Goal: Task Accomplishment & Management: Manage account settings

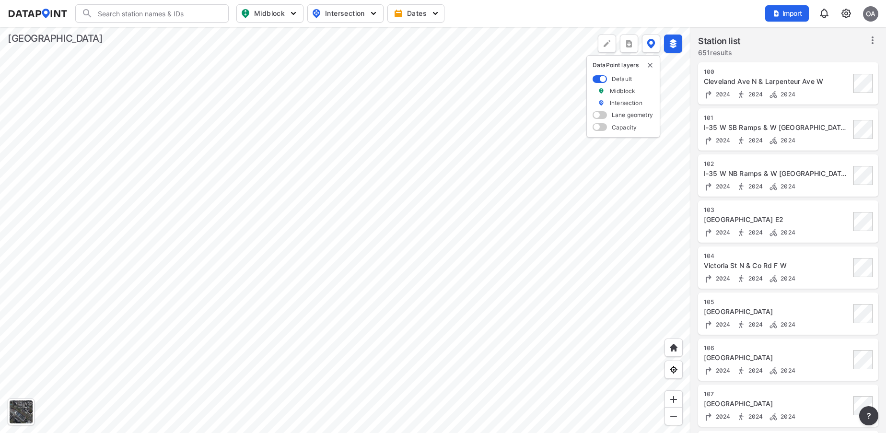
click at [141, 15] on input "Search" at bounding box center [157, 13] width 129 height 15
click at [147, 32] on li "( 2320 ) CentervilleRdandAshStr" at bounding box center [152, 32] width 153 height 17
type input "(2320) CentervilleRdandAshStr"
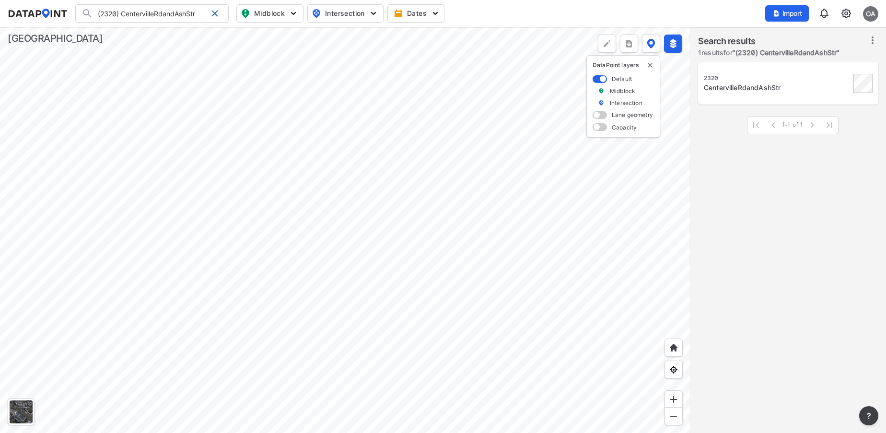
click at [208, 432] on div at bounding box center [345, 230] width 690 height 406
click at [788, 84] on div "CentervilleRdandAshStr" at bounding box center [777, 88] width 147 height 10
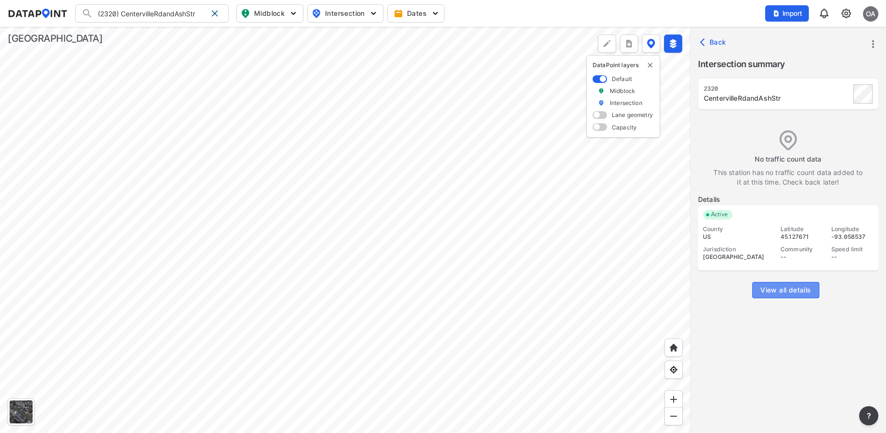
click at [777, 286] on span "View all details" at bounding box center [785, 290] width 50 height 10
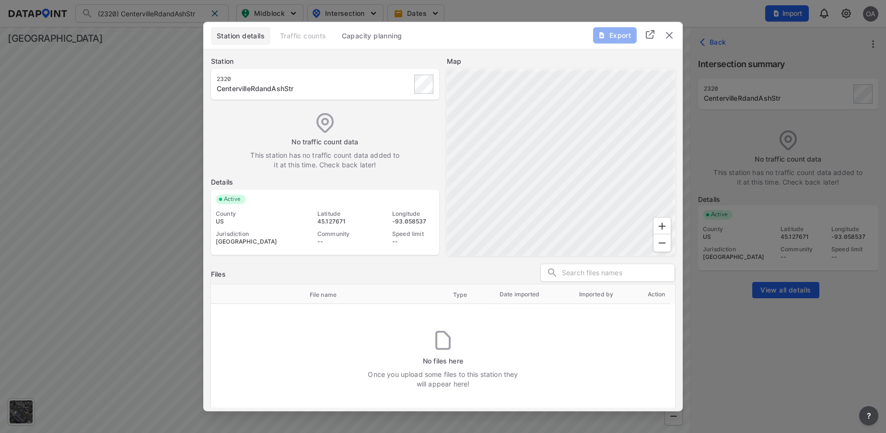
click at [671, 33] on img "delete" at bounding box center [669, 35] width 12 height 12
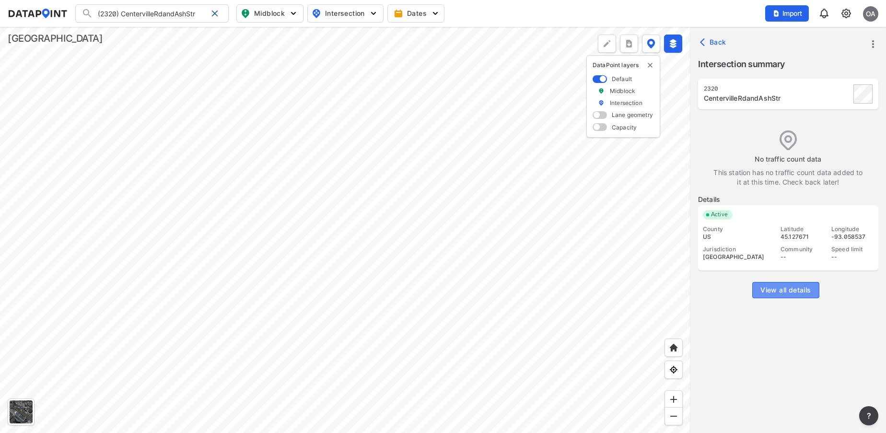
click at [777, 285] on button "View all details" at bounding box center [785, 290] width 67 height 16
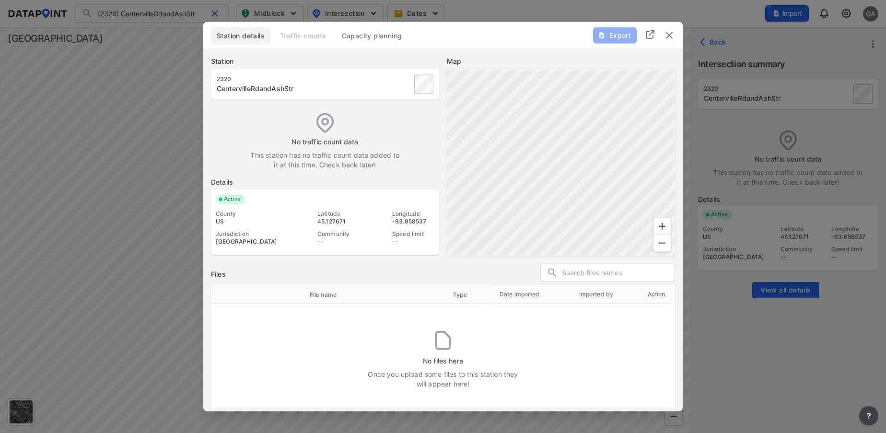
click at [368, 36] on span "Capacity planning" at bounding box center [372, 36] width 60 height 10
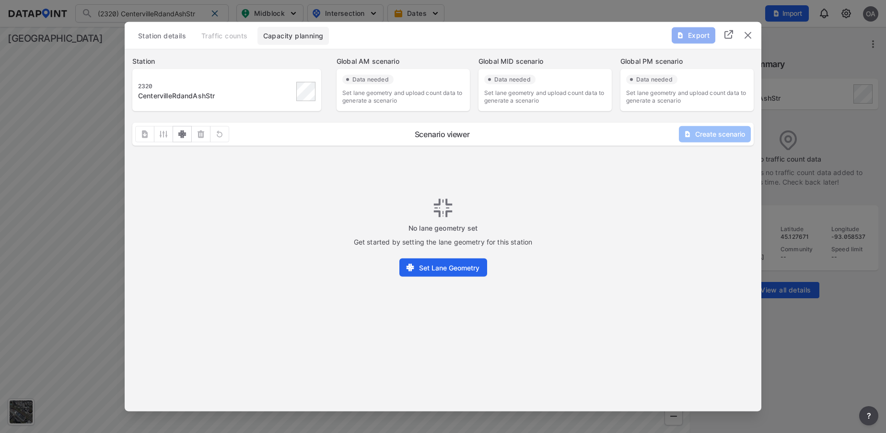
click at [167, 34] on span "Station details" at bounding box center [162, 36] width 48 height 10
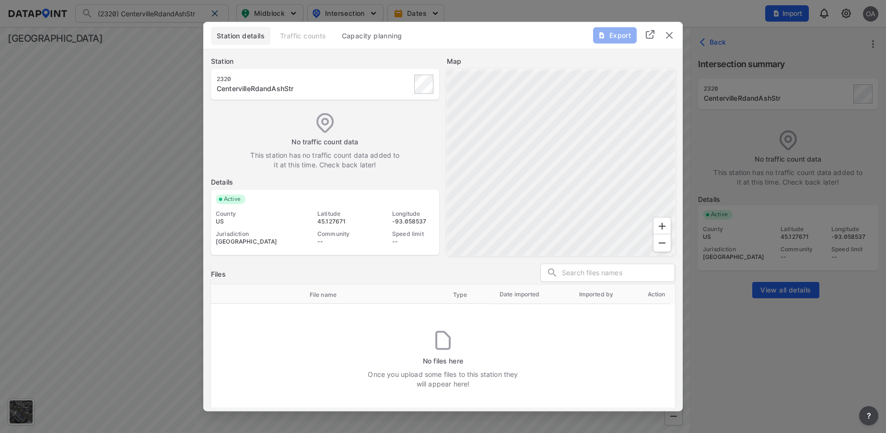
click at [828, 98] on div at bounding box center [443, 216] width 886 height 433
click at [666, 32] on img "delete" at bounding box center [669, 35] width 12 height 12
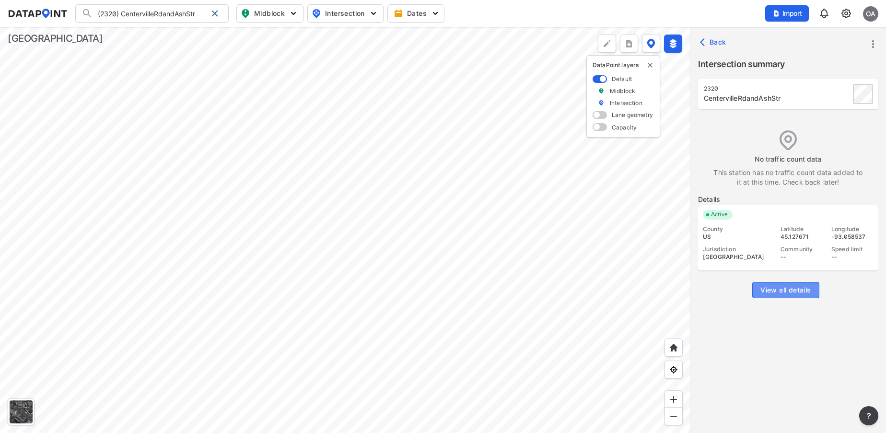
click at [791, 287] on span "View all details" at bounding box center [785, 290] width 50 height 10
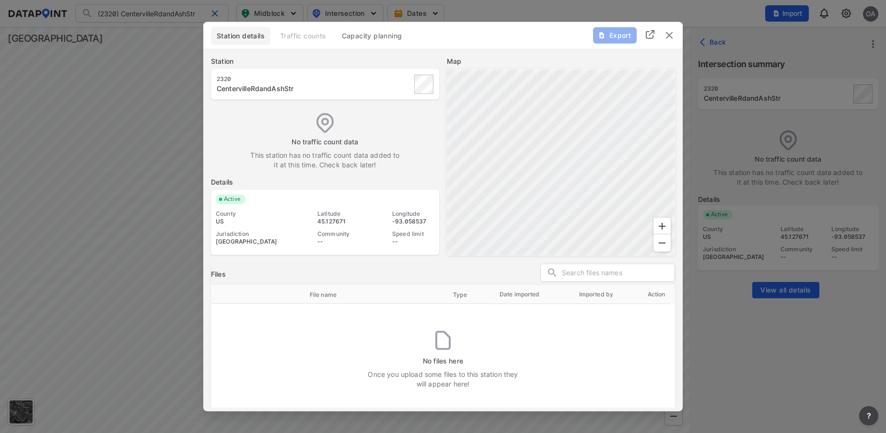
click at [669, 34] on img "delete" at bounding box center [669, 35] width 12 height 12
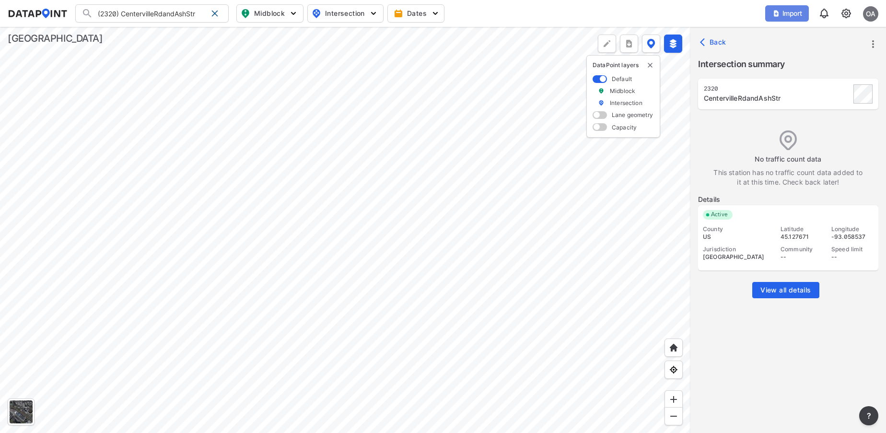
click at [799, 17] on span "Import" at bounding box center [787, 14] width 32 height 10
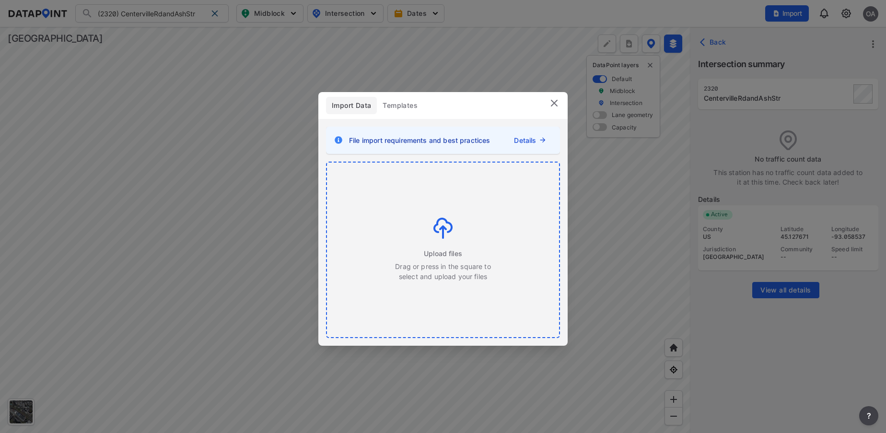
click at [426, 250] on span "Upload files" at bounding box center [443, 253] width 38 height 10
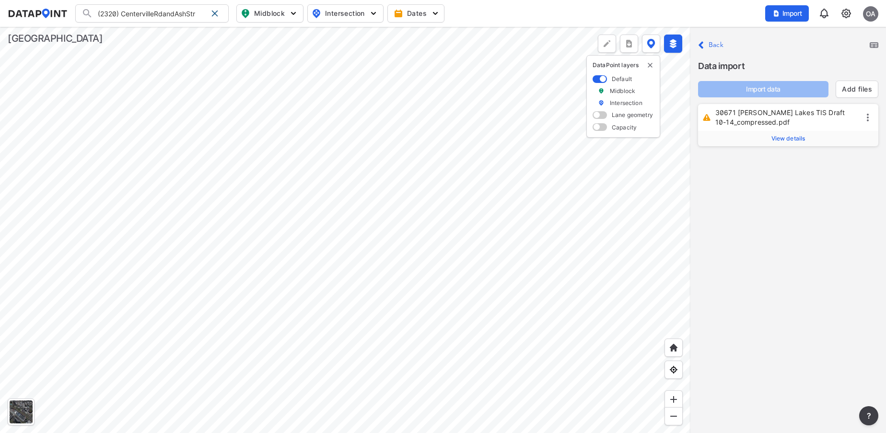
click at [795, 134] on label "View details" at bounding box center [788, 138] width 180 height 15
click at [775, 90] on div "Import data Add files" at bounding box center [788, 85] width 180 height 25
click at [775, 139] on span "View details" at bounding box center [788, 139] width 34 height 8
click at [778, 268] on div "Close Back Data import Import data Add files 30671 [PERSON_NAME] Lakes TIS Draf…" at bounding box center [788, 230] width 196 height 406
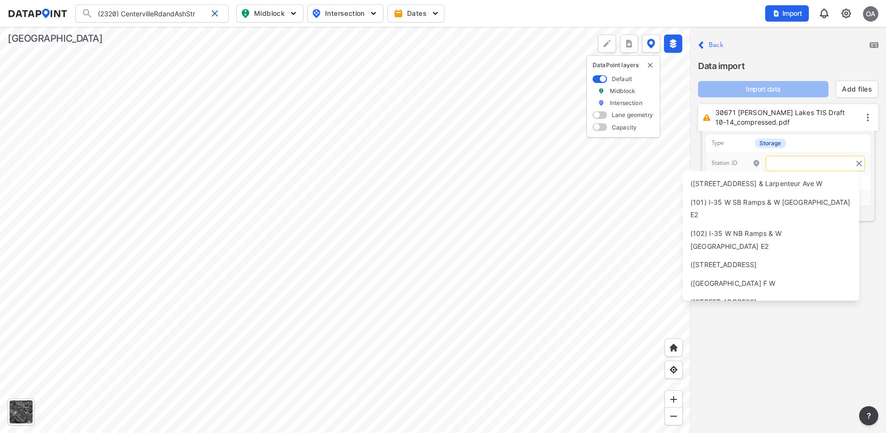
click at [799, 163] on input "text" at bounding box center [814, 163] width 99 height 15
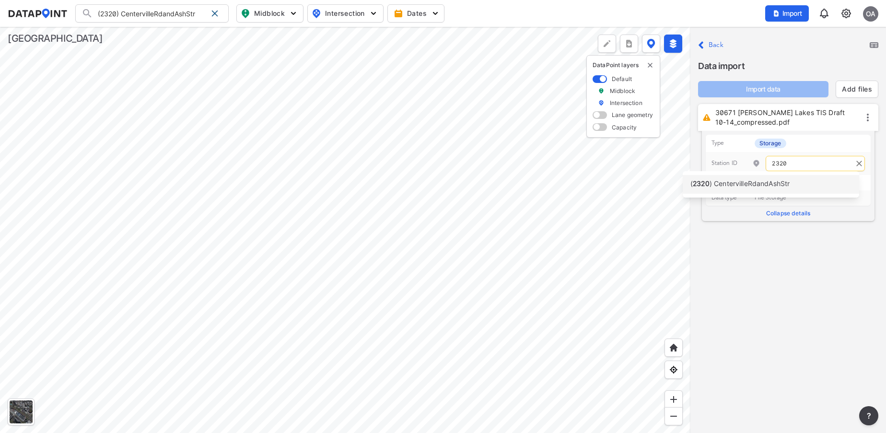
click at [759, 185] on span ") CentervilleRdandAshStr" at bounding box center [749, 183] width 81 height 8
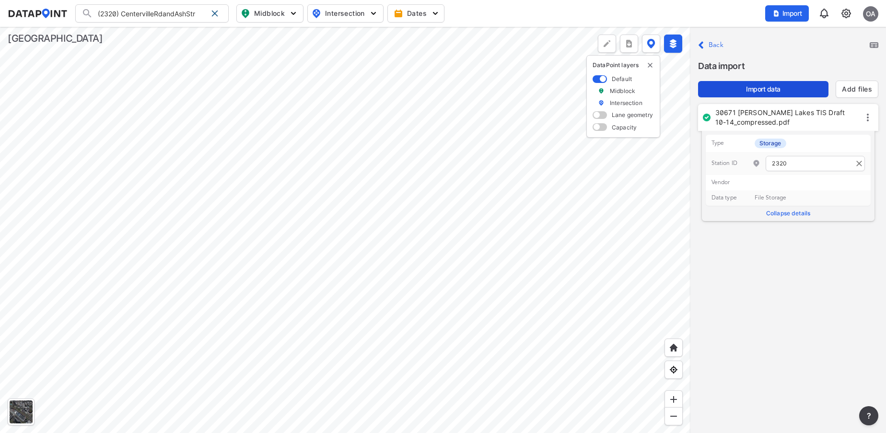
type input "2320"
click at [777, 90] on span "Import data" at bounding box center [762, 89] width 115 height 10
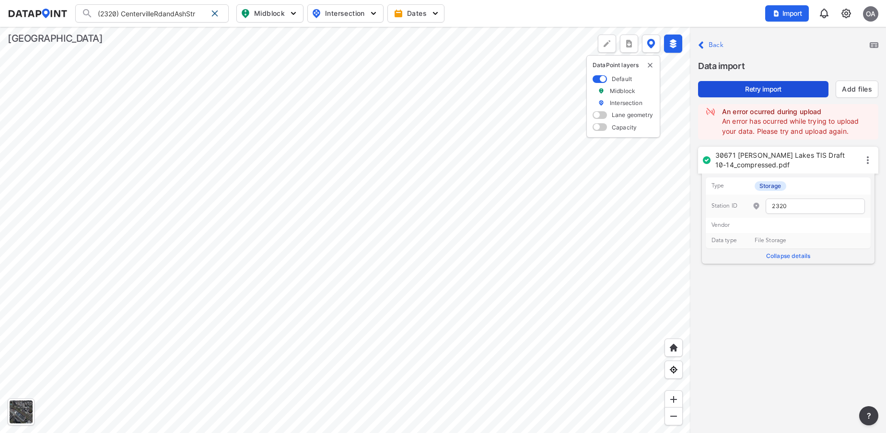
click at [762, 88] on span "Retry import" at bounding box center [762, 89] width 115 height 10
click at [678, 350] on div at bounding box center [673, 347] width 18 height 18
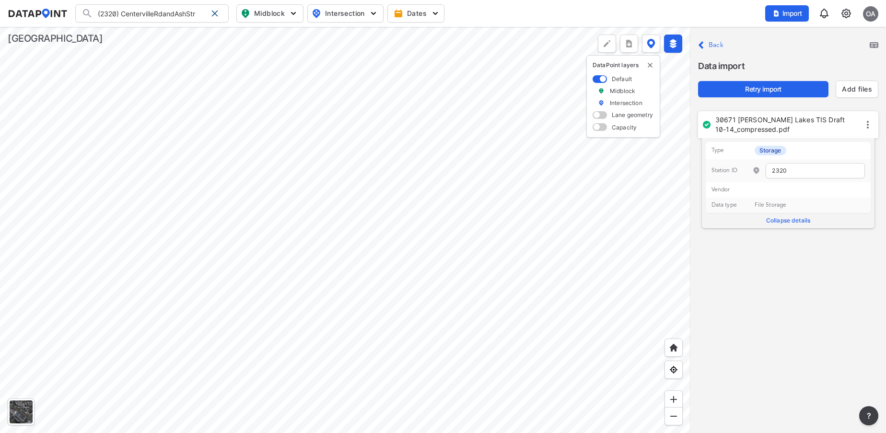
click at [869, 126] on icon at bounding box center [868, 125] width 12 height 12
click at [851, 138] on label "Delete" at bounding box center [848, 137] width 21 height 10
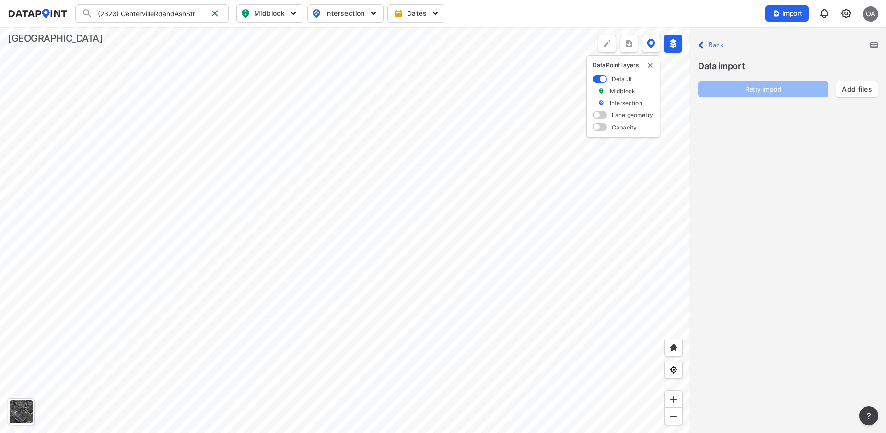
click at [712, 45] on p "Close Back" at bounding box center [710, 45] width 25 height 13
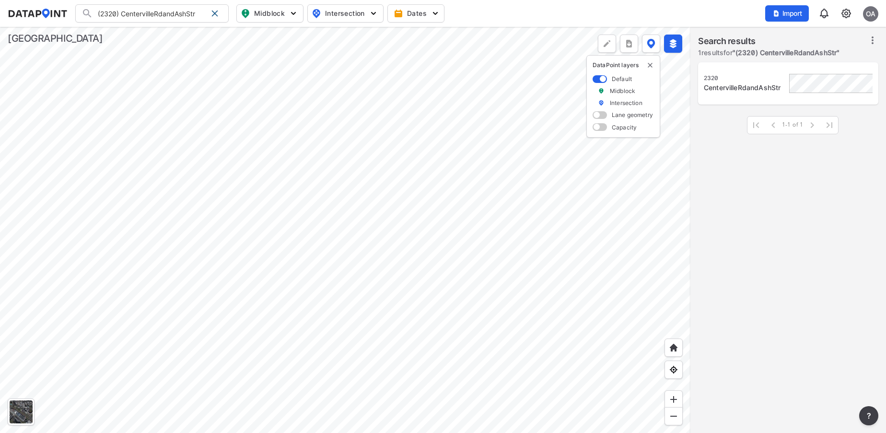
click at [712, 45] on label "Search results" at bounding box center [768, 41] width 141 height 13
click at [676, 352] on div at bounding box center [673, 347] width 18 height 18
click at [670, 345] on img at bounding box center [674, 348] width 10 height 10
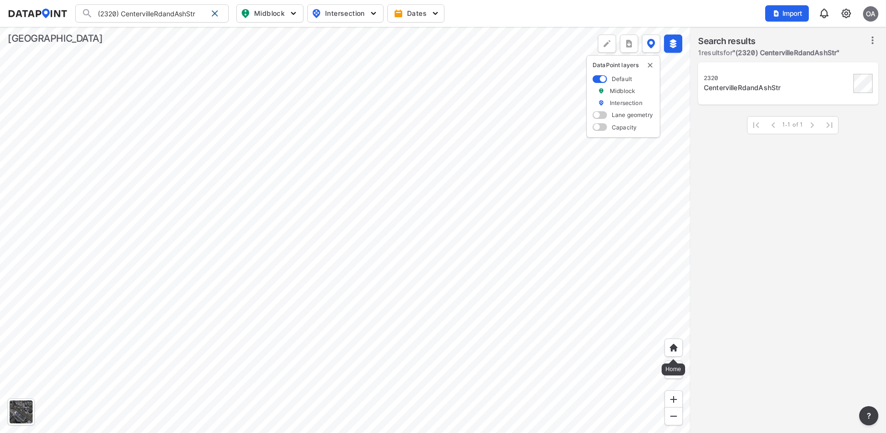
click at [670, 349] on img at bounding box center [674, 348] width 10 height 10
click at [376, 9] on img "button" at bounding box center [374, 14] width 10 height 10
click at [469, 264] on div at bounding box center [345, 230] width 690 height 406
click at [371, 12] on img "button" at bounding box center [374, 14] width 10 height 10
click at [292, 56] on input "Turning count" at bounding box center [290, 52] width 10 height 10
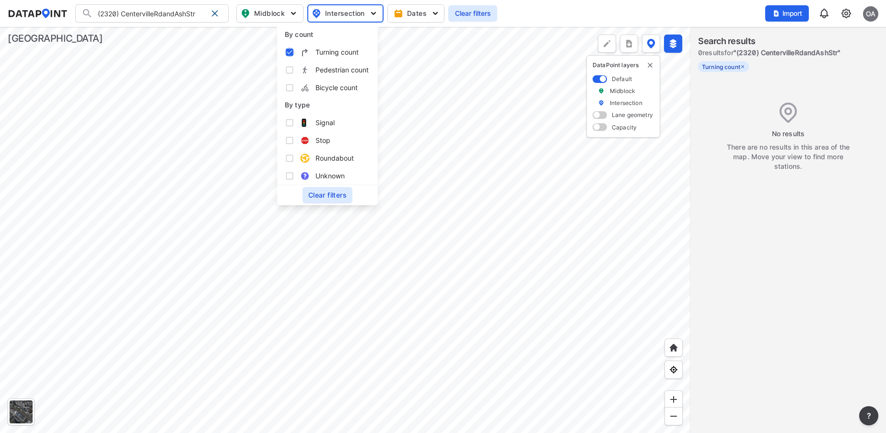
click at [292, 56] on input "Turning count" at bounding box center [290, 52] width 10 height 10
checkbox input "false"
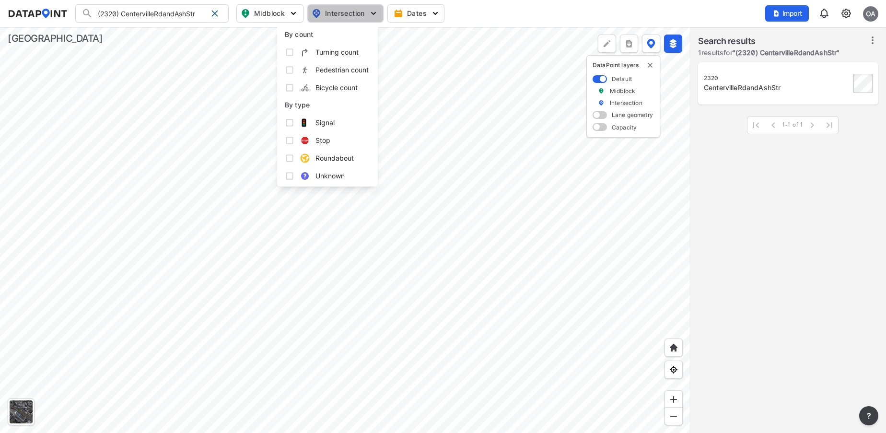
click at [347, 8] on span "Intersection" at bounding box center [345, 14] width 66 height 12
click at [379, 16] on button "Intersection" at bounding box center [345, 13] width 76 height 18
click at [294, 50] on label "Turning count" at bounding box center [327, 52] width 85 height 18
click at [294, 50] on input "Turning count" at bounding box center [290, 52] width 10 height 10
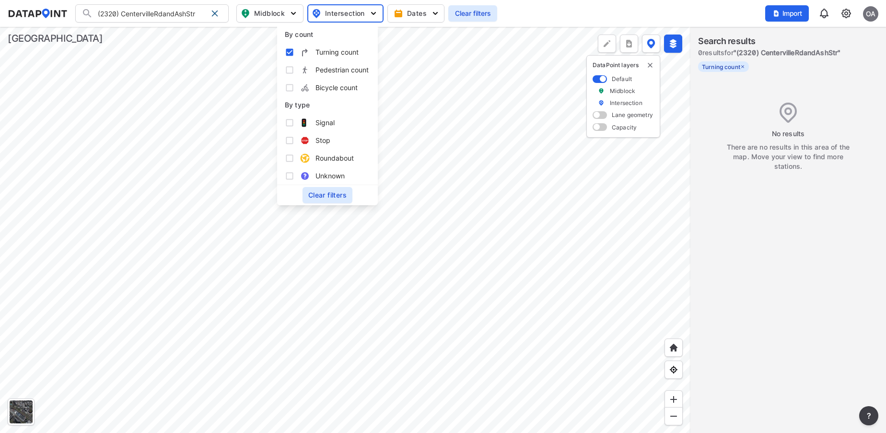
click at [294, 50] on label "Turning count" at bounding box center [327, 52] width 85 height 18
click at [294, 50] on input "Turning count" at bounding box center [290, 52] width 10 height 10
checkbox input "false"
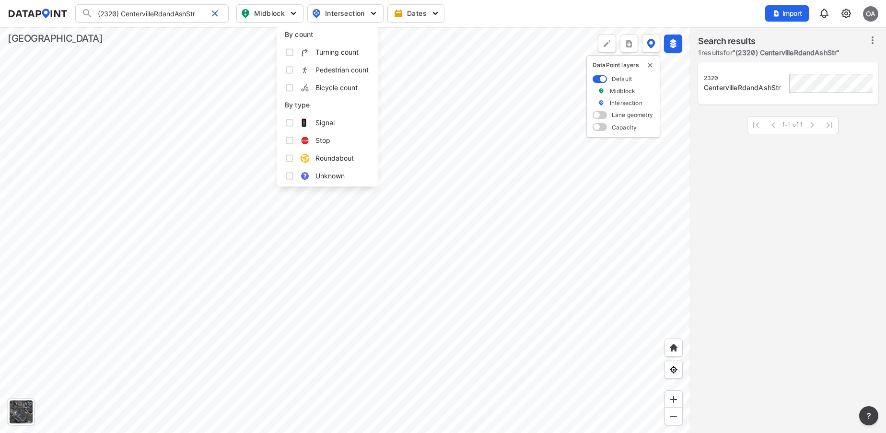
click at [495, 55] on div at bounding box center [345, 230] width 690 height 406
click at [219, 14] on span at bounding box center [215, 14] width 8 height 8
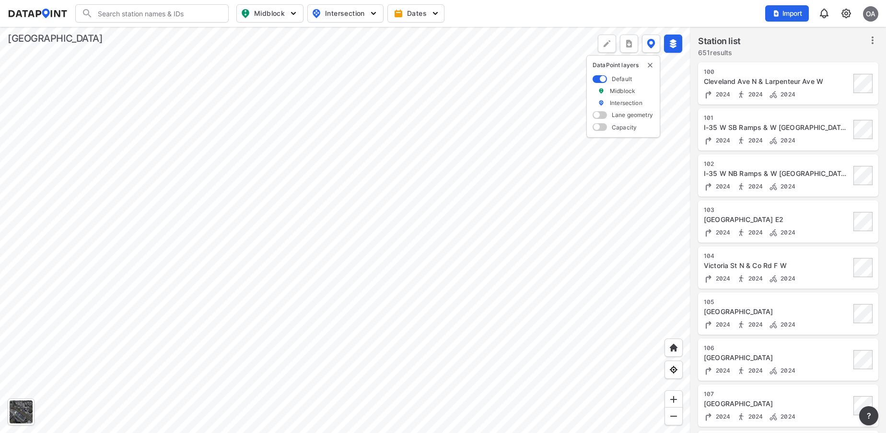
click at [131, 12] on input "Search" at bounding box center [157, 13] width 129 height 15
click at [173, 9] on input "Search" at bounding box center [157, 13] width 129 height 15
type input "g"
type input "G"
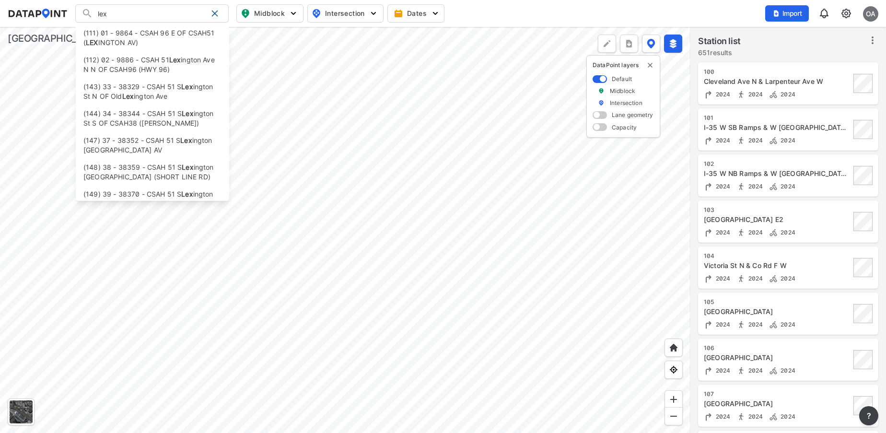
type input "lex"
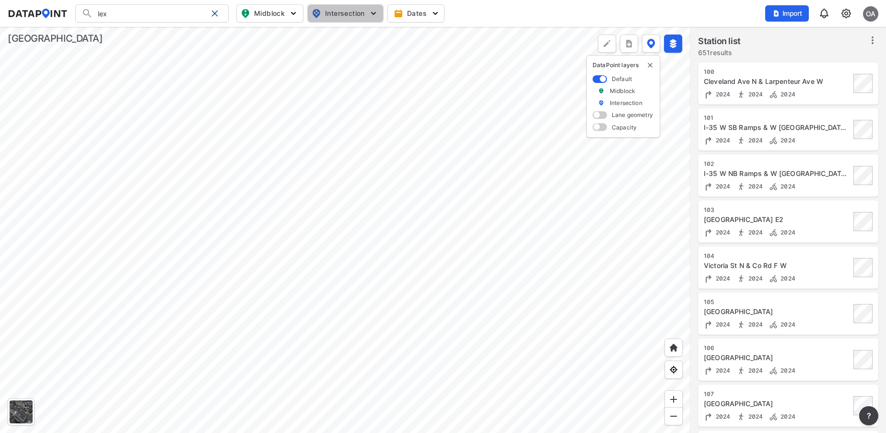
click at [368, 15] on span "Intersection" at bounding box center [345, 14] width 66 height 12
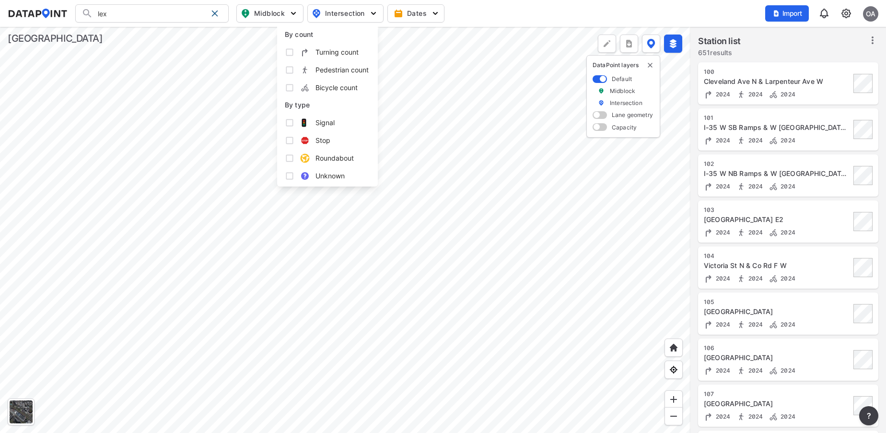
click at [288, 52] on input "Turning count" at bounding box center [290, 52] width 10 height 10
checkbox input "true"
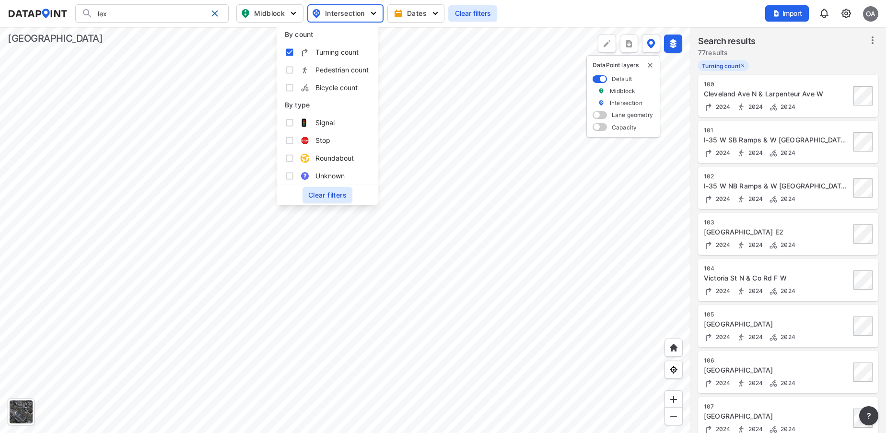
click at [152, 8] on input "lex" at bounding box center [150, 13] width 114 height 15
type input "l"
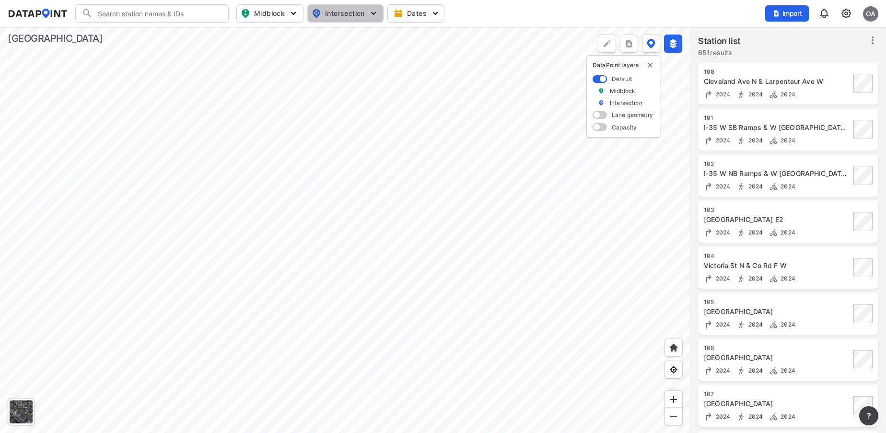
click at [371, 13] on img "button" at bounding box center [374, 14] width 10 height 10
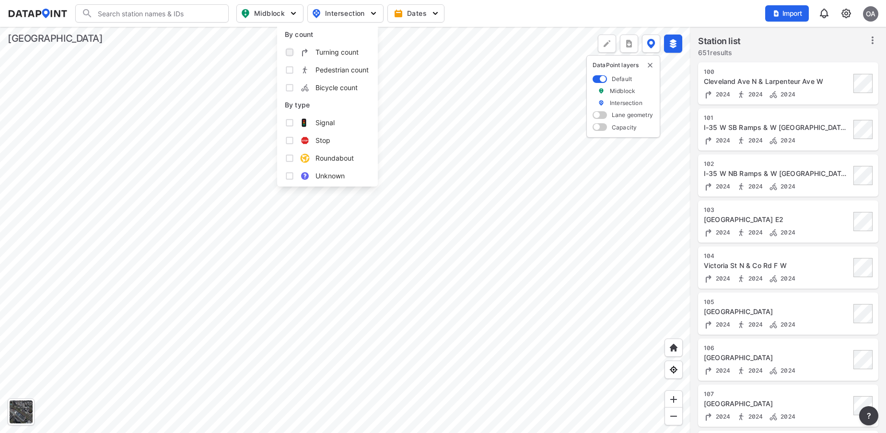
click at [287, 51] on input "Turning count" at bounding box center [290, 52] width 10 height 10
checkbox input "true"
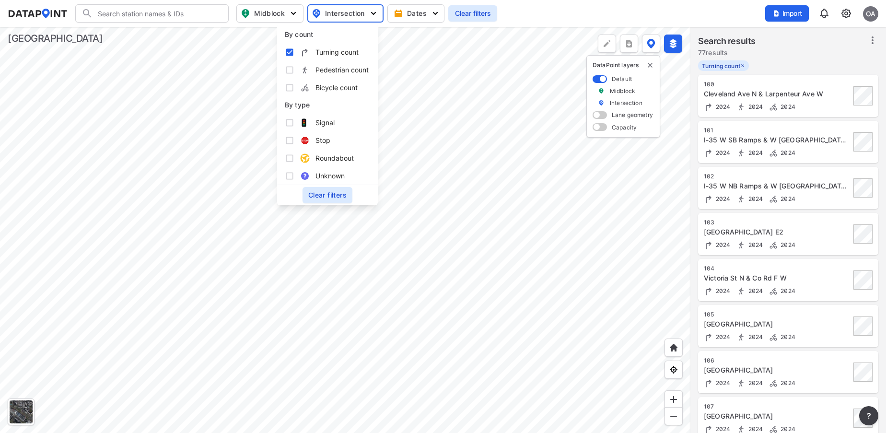
click at [173, 14] on input "Search" at bounding box center [157, 13] width 129 height 15
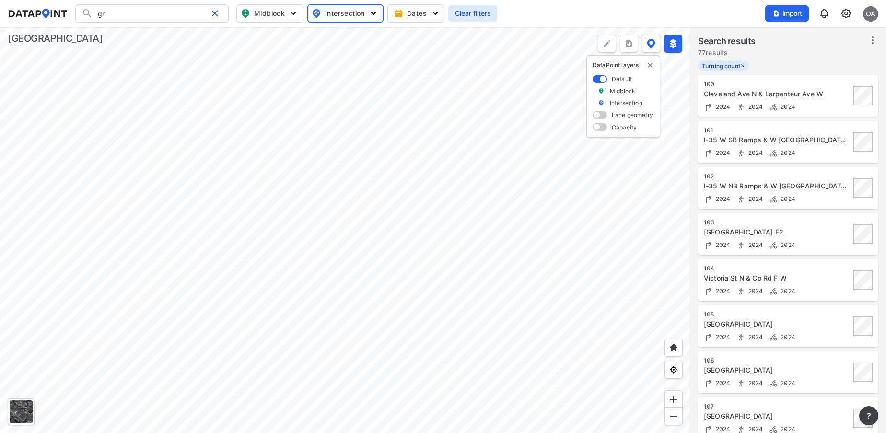
type input "g"
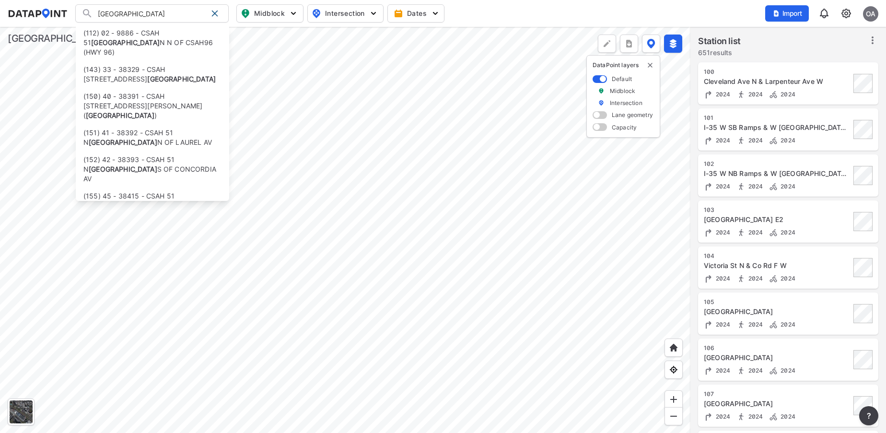
type input "[GEOGRAPHIC_DATA]"
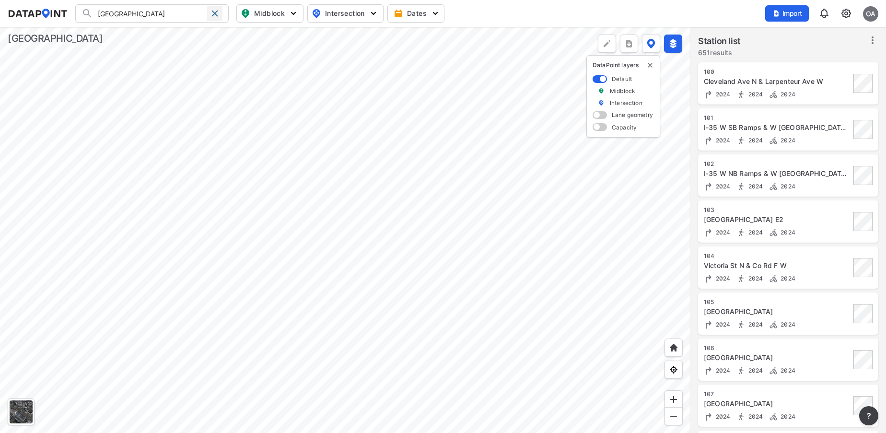
click at [214, 15] on span at bounding box center [215, 14] width 8 height 8
click at [843, 17] on img at bounding box center [846, 14] width 12 height 12
click at [815, 72] on link "Station management" at bounding box center [804, 72] width 82 height 10
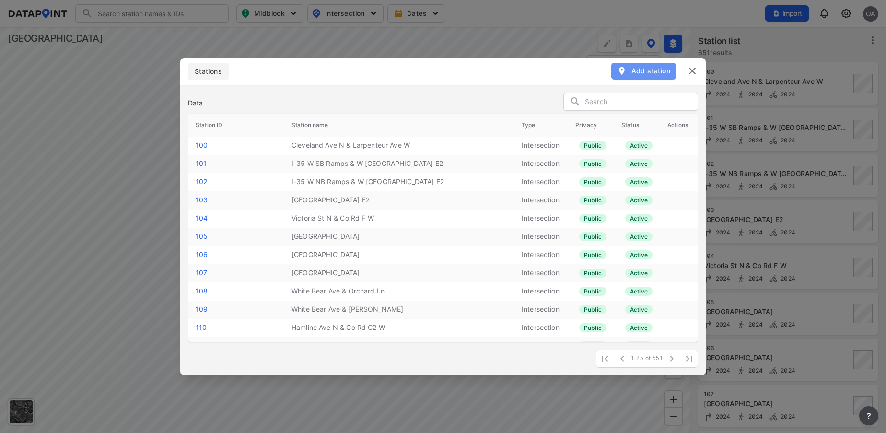
click at [650, 68] on span "Add station" at bounding box center [643, 71] width 53 height 10
select select "1"
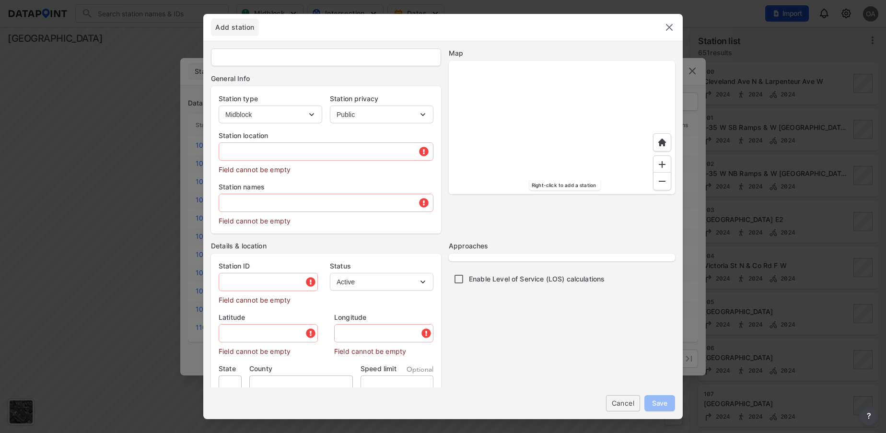
type input "112"
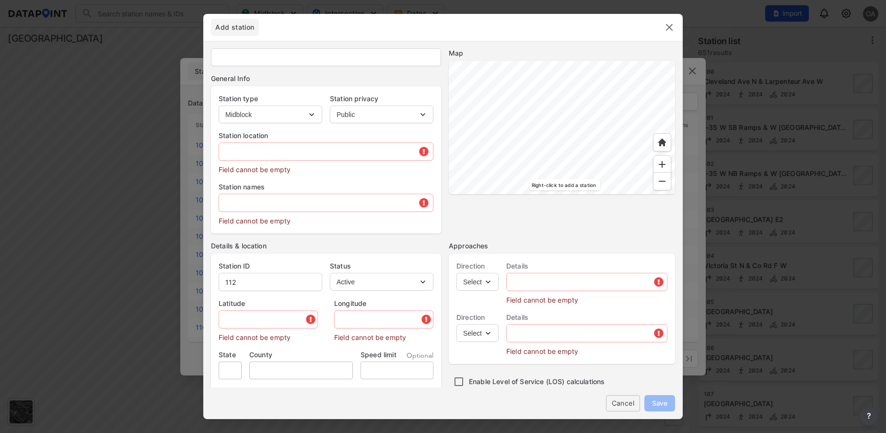
click at [499, 103] on div at bounding box center [562, 127] width 226 height 133
click at [572, 61] on div at bounding box center [562, 127] width 226 height 133
click at [474, 152] on div at bounding box center [562, 127] width 226 height 133
click at [636, 181] on div at bounding box center [562, 127] width 226 height 133
click at [624, 132] on div at bounding box center [562, 127] width 226 height 133
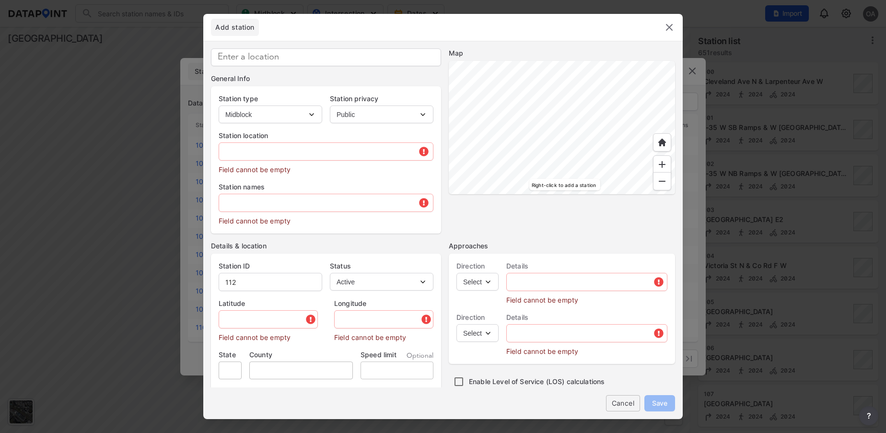
click at [638, 191] on div at bounding box center [562, 127] width 226 height 133
click at [646, 61] on div at bounding box center [562, 127] width 226 height 133
click at [573, 61] on div at bounding box center [562, 127] width 226 height 133
click at [491, 143] on div at bounding box center [562, 127] width 226 height 133
click at [576, 190] on div at bounding box center [562, 127] width 226 height 133
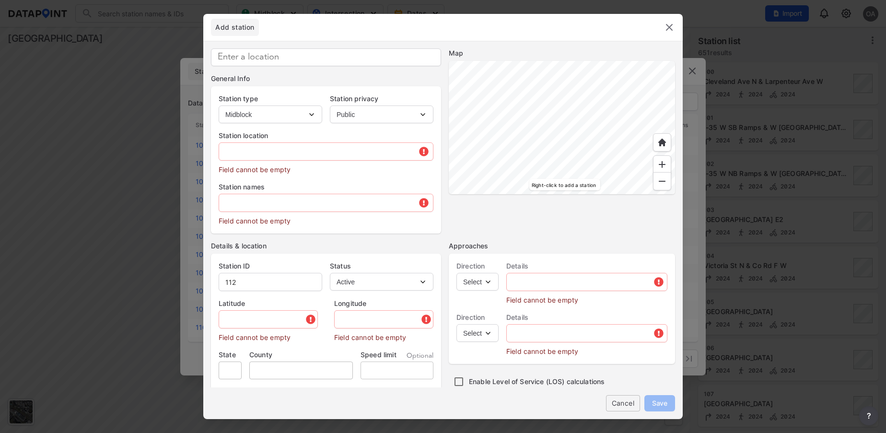
click at [508, 171] on div at bounding box center [562, 127] width 226 height 133
click at [594, 194] on div at bounding box center [562, 127] width 226 height 133
click at [617, 148] on div at bounding box center [562, 127] width 226 height 133
click at [623, 140] on div at bounding box center [562, 127] width 226 height 133
click at [666, 155] on div at bounding box center [562, 127] width 226 height 133
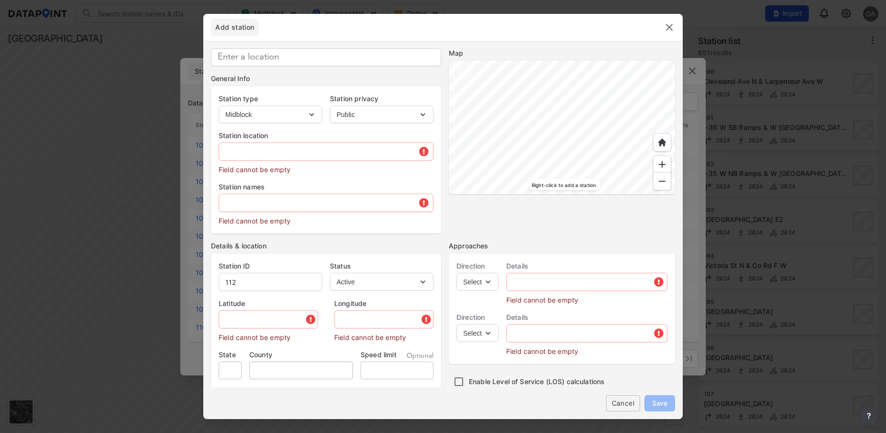
click at [608, 194] on div at bounding box center [562, 127] width 226 height 133
click at [505, 114] on div at bounding box center [562, 127] width 226 height 133
click at [496, 74] on div at bounding box center [562, 127] width 226 height 133
click at [513, 129] on div at bounding box center [562, 127] width 226 height 133
click at [470, 136] on div at bounding box center [562, 127] width 226 height 133
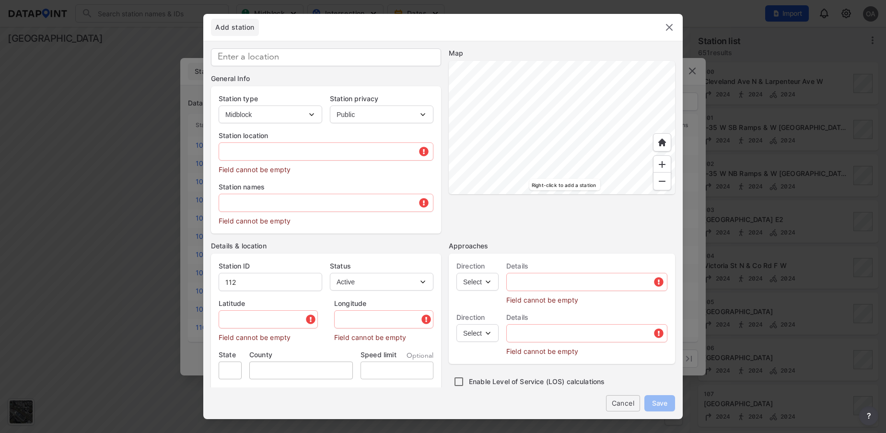
click at [565, 113] on div at bounding box center [562, 127] width 226 height 133
click at [537, 70] on div at bounding box center [562, 127] width 226 height 133
click at [595, 97] on div at bounding box center [562, 127] width 226 height 133
click at [501, 152] on div at bounding box center [562, 127] width 226 height 133
click at [603, 192] on div at bounding box center [562, 127] width 226 height 133
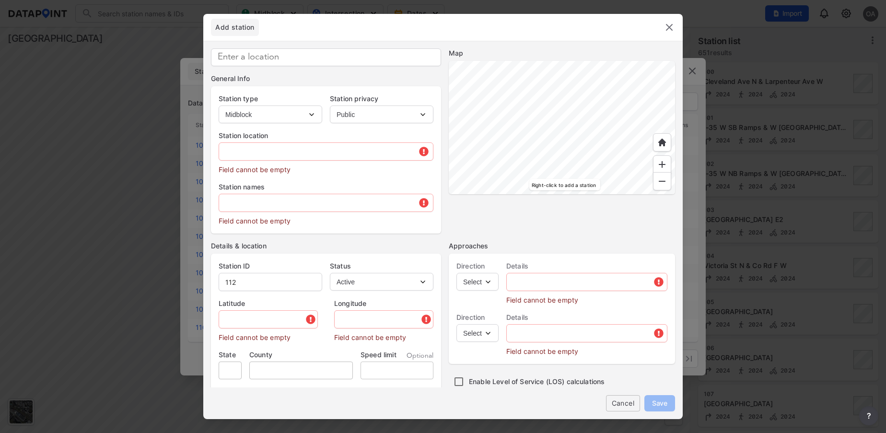
click at [605, 64] on div at bounding box center [562, 127] width 226 height 133
click at [608, 178] on div at bounding box center [562, 127] width 226 height 133
click at [582, 139] on div at bounding box center [562, 127] width 226 height 133
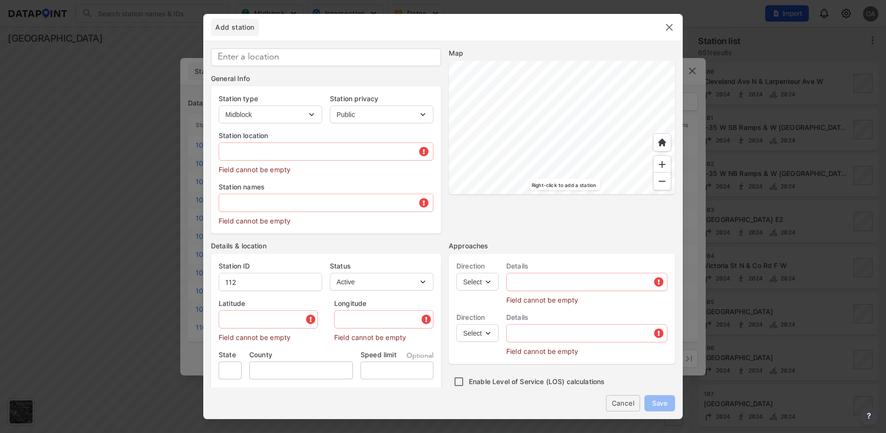
click at [582, 139] on div at bounding box center [562, 127] width 226 height 133
click at [629, 194] on div at bounding box center [562, 127] width 226 height 133
click at [608, 168] on div at bounding box center [562, 127] width 226 height 133
click at [590, 139] on div at bounding box center [562, 127] width 226 height 133
click at [583, 119] on div at bounding box center [562, 127] width 226 height 133
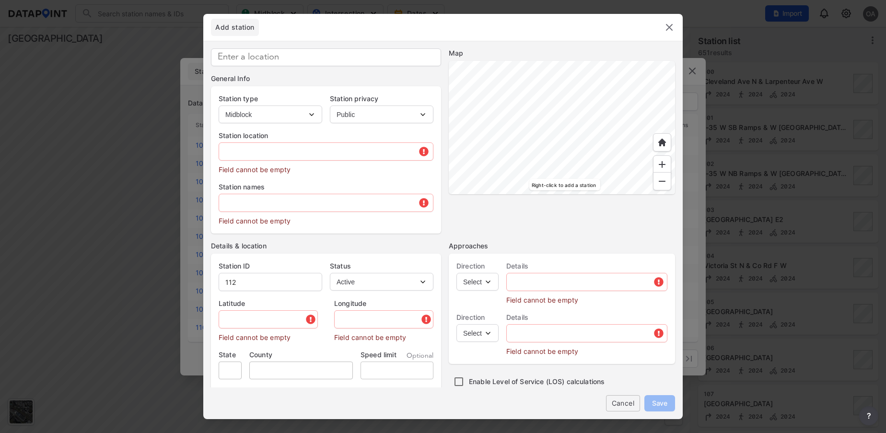
click at [583, 119] on div at bounding box center [562, 127] width 226 height 133
click at [646, 107] on div at bounding box center [562, 127] width 226 height 133
click at [550, 67] on div at bounding box center [562, 127] width 226 height 133
click at [530, 191] on div at bounding box center [562, 127] width 226 height 133
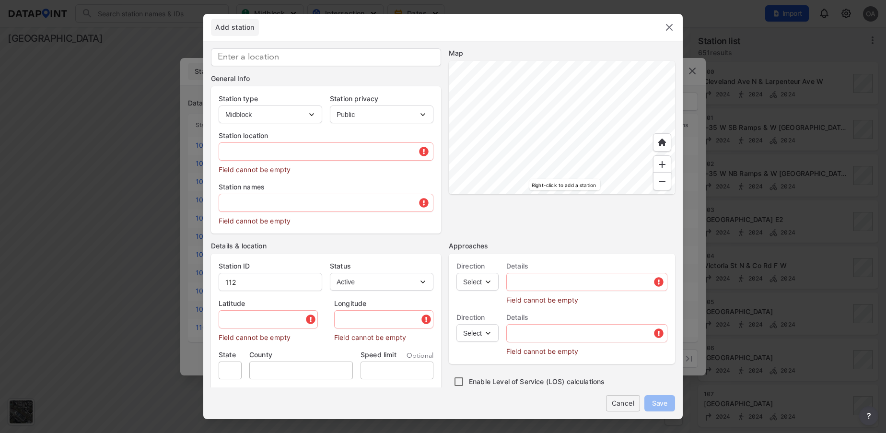
click at [509, 161] on div at bounding box center [562, 127] width 226 height 133
click at [586, 119] on div at bounding box center [562, 127] width 226 height 133
click at [613, 147] on div at bounding box center [562, 127] width 226 height 133
click at [670, 182] on div at bounding box center [562, 127] width 226 height 133
click at [565, 194] on div at bounding box center [562, 127] width 226 height 133
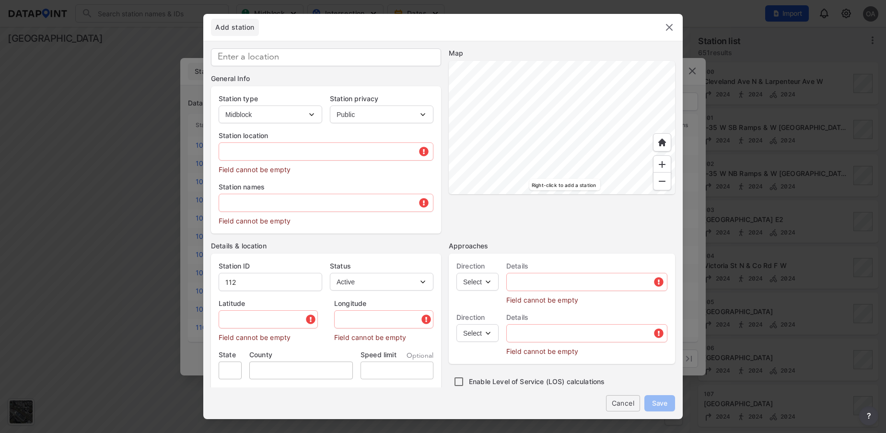
click at [643, 171] on div at bounding box center [562, 127] width 226 height 133
click at [513, 117] on div at bounding box center [562, 127] width 226 height 133
click at [545, 148] on div at bounding box center [562, 127] width 226 height 133
click at [584, 102] on div at bounding box center [562, 127] width 226 height 133
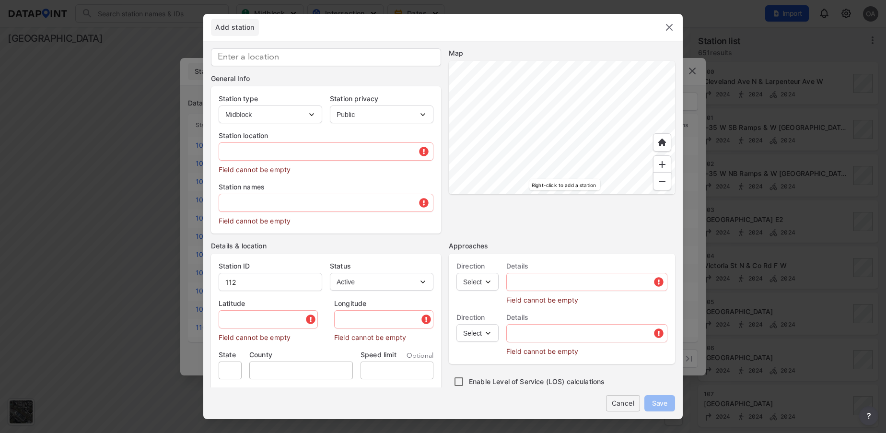
type input "45.053898"
type input "-93.147179"
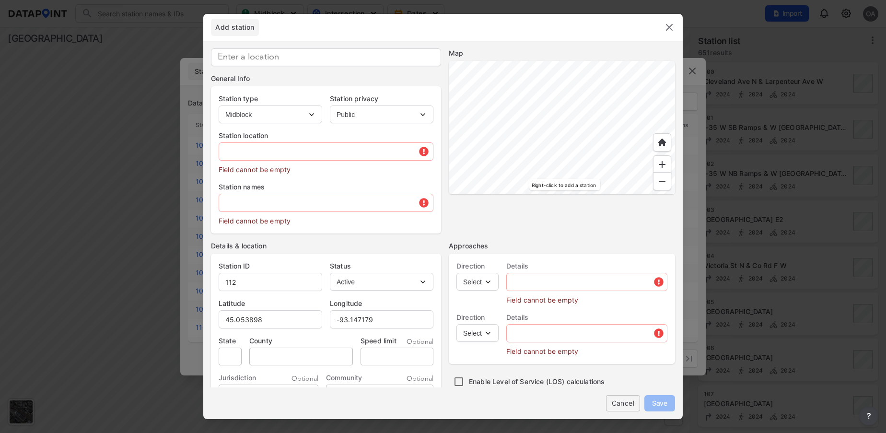
type input "[GEOGRAPHIC_DATA][US_STATE], [GEOGRAPHIC_DATA]"
type input "MN"
type input "US"
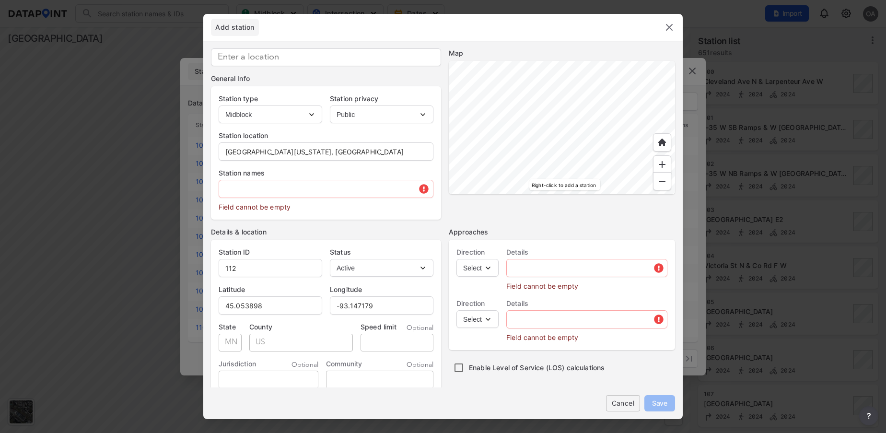
click at [313, 115] on select "Intersection Midblock" at bounding box center [271, 114] width 104 height 18
select select "2"
click at [219, 105] on select "Intersection Midblock" at bounding box center [271, 114] width 104 height 18
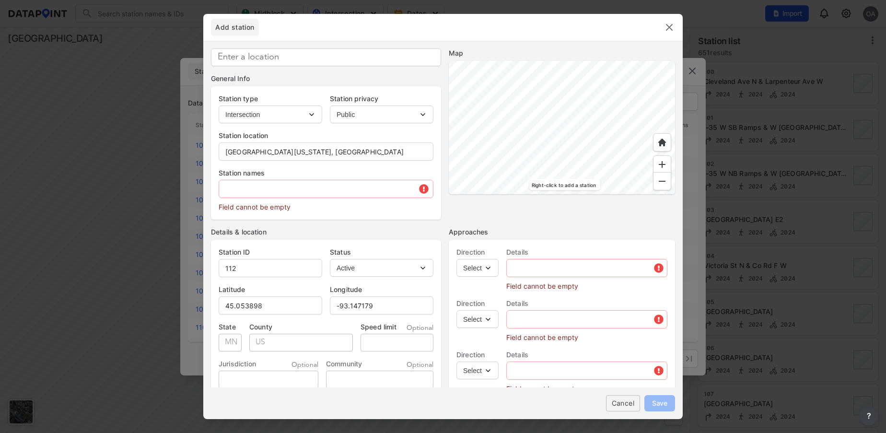
type input "2321"
drag, startPoint x: 398, startPoint y: 150, endPoint x: 318, endPoint y: 151, distance: 80.5
click at [318, 151] on input "[GEOGRAPHIC_DATA][US_STATE], [GEOGRAPHIC_DATA]" at bounding box center [326, 151] width 214 height 19
drag, startPoint x: 321, startPoint y: 151, endPoint x: 225, endPoint y: 156, distance: 96.0
click at [225, 156] on input "Lexington Ave & Grey Fox Rd" at bounding box center [326, 151] width 214 height 19
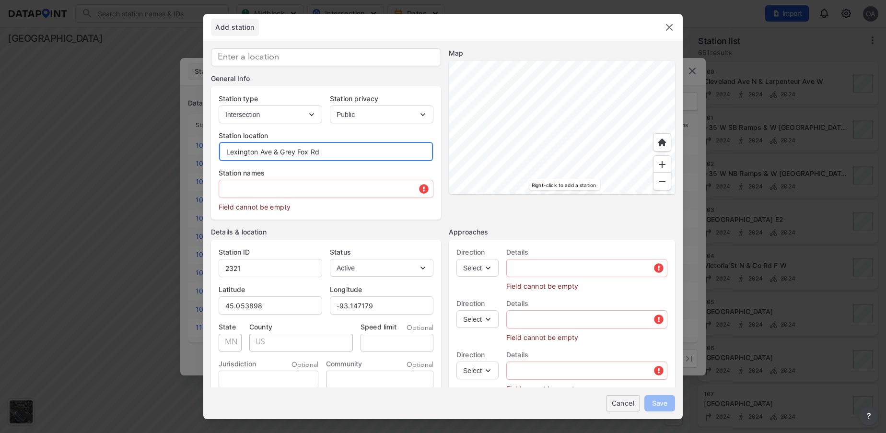
type input "Lexington Ave & Grey Fox Rd"
click at [271, 61] on input at bounding box center [326, 57] width 230 height 18
paste input "Lexington Ave & Grey Fox Rd"
type input "Lexington Ave & Grey Fox Rd"
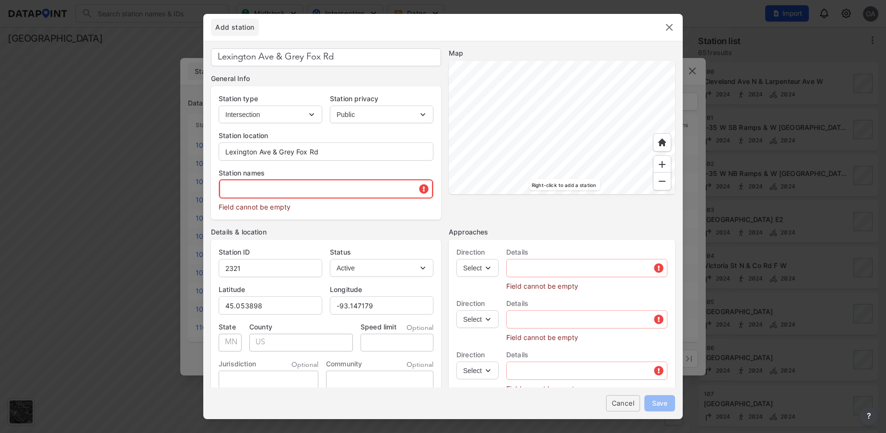
click at [281, 190] on input "text" at bounding box center [326, 188] width 214 height 19
paste input "Lexington Ave & Grey Fox Rd"
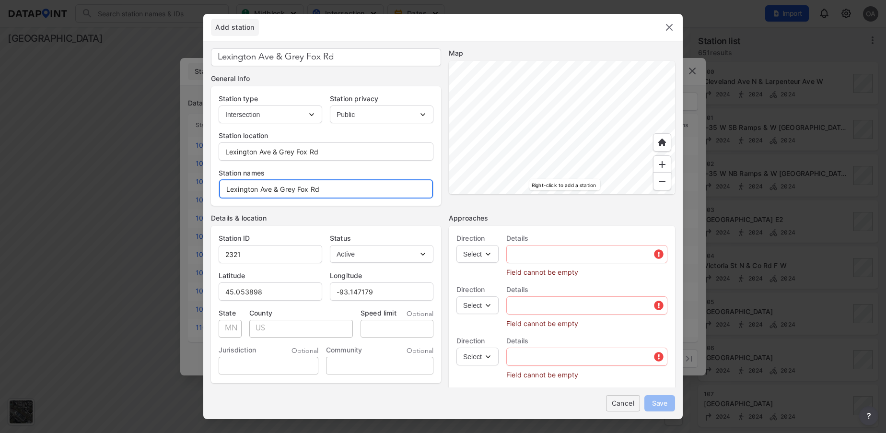
type input "Lexington Ave & Grey Fox Rd"
click at [492, 254] on select "Select EB NB SB WB" at bounding box center [477, 254] width 42 height 18
select select "NB"
click at [456, 245] on select "Select EB NB SB WB" at bounding box center [477, 254] width 42 height 18
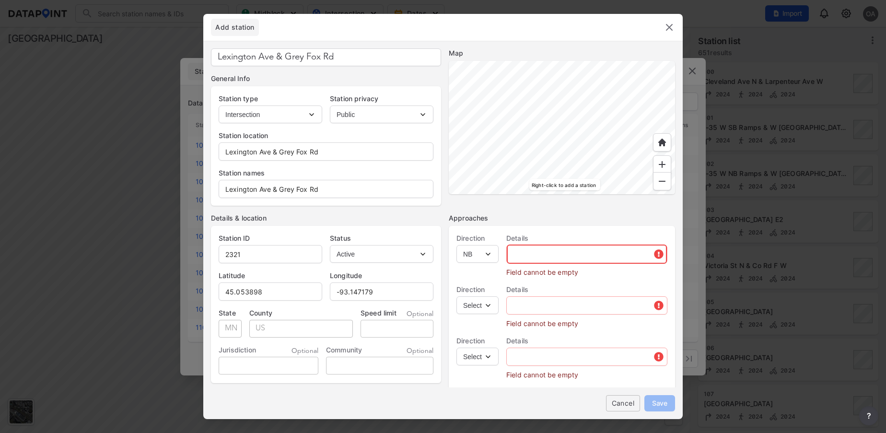
click at [539, 255] on input "text" at bounding box center [587, 253] width 160 height 19
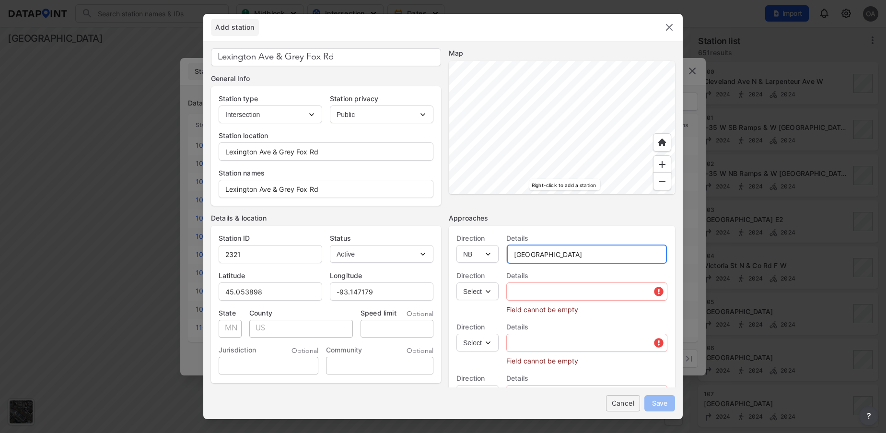
type input "[GEOGRAPHIC_DATA]"
click at [487, 291] on select "Select EB NB SB WB" at bounding box center [477, 291] width 42 height 18
select select "SB"
click at [456, 282] on select "Select EB NB SB WB" at bounding box center [477, 291] width 42 height 18
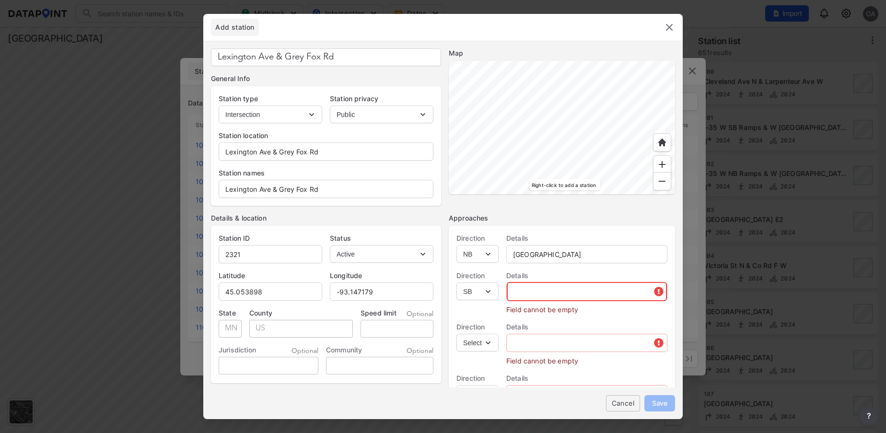
click at [536, 292] on input "text" at bounding box center [587, 291] width 160 height 19
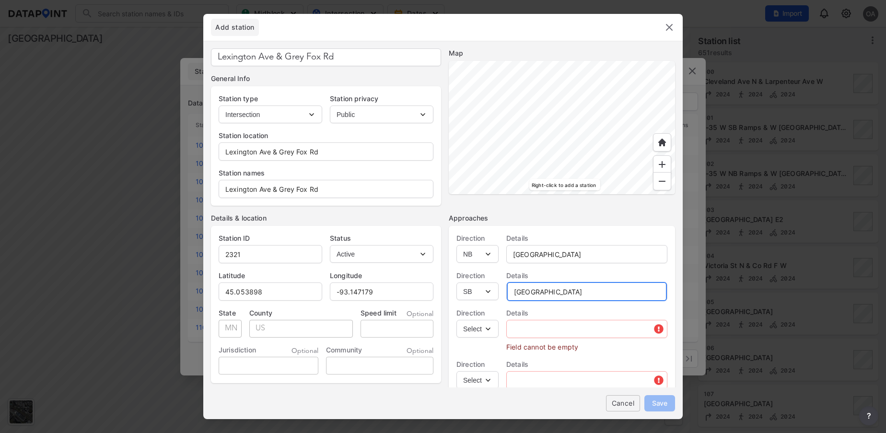
type input "[GEOGRAPHIC_DATA]"
click at [489, 335] on select "Select EB NB SB WB" at bounding box center [477, 329] width 42 height 18
select select "WB"
click at [456, 320] on select "Select EB NB SB WB" at bounding box center [477, 329] width 42 height 18
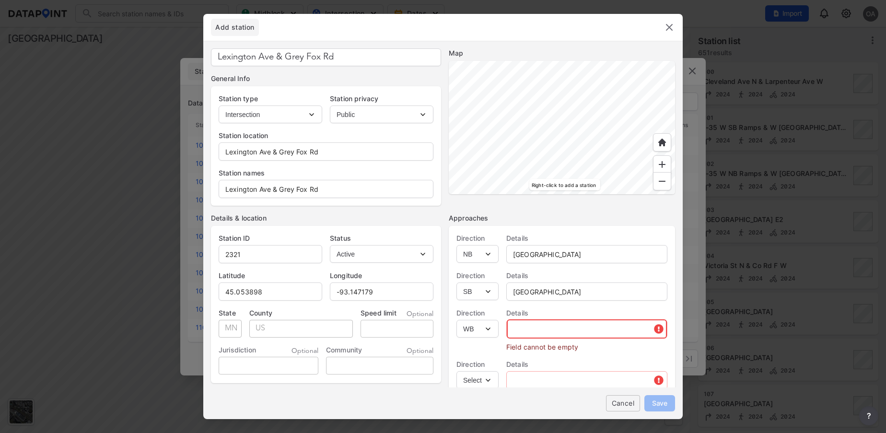
click at [538, 328] on input "text" at bounding box center [587, 328] width 160 height 19
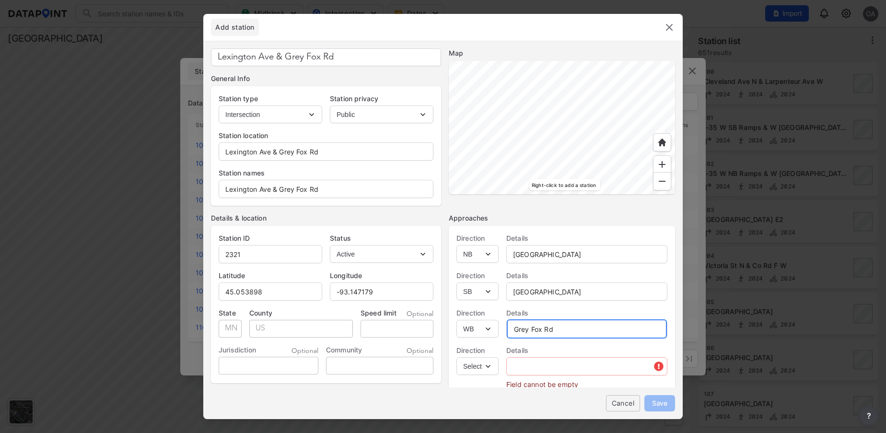
type input "Grey Fox Rd"
click at [486, 368] on select "Select EB NB SB WB" at bounding box center [477, 366] width 42 height 18
select select "EB"
click at [456, 357] on select "Select EB NB SB WB" at bounding box center [477, 366] width 42 height 18
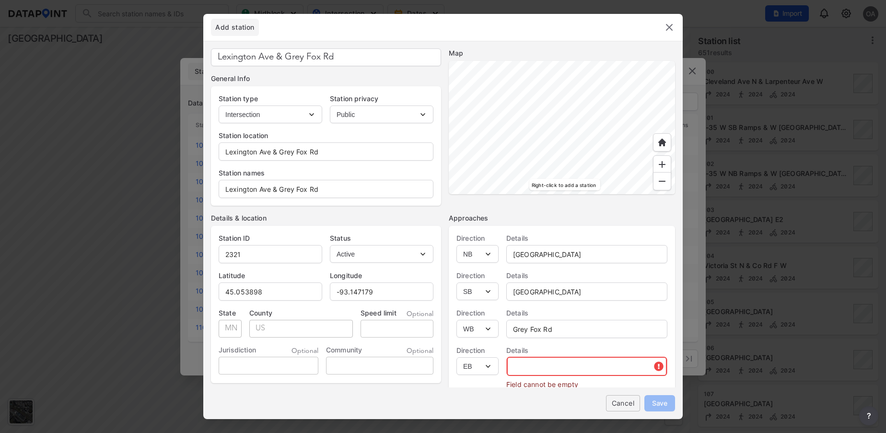
click at [537, 371] on input "text" at bounding box center [587, 366] width 160 height 19
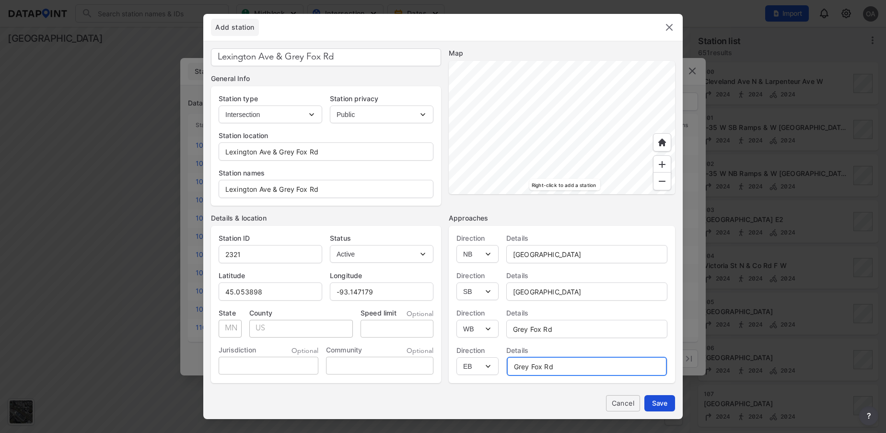
type input "Grey Fox Rd"
click at [652, 405] on span "Save" at bounding box center [659, 403] width 15 height 10
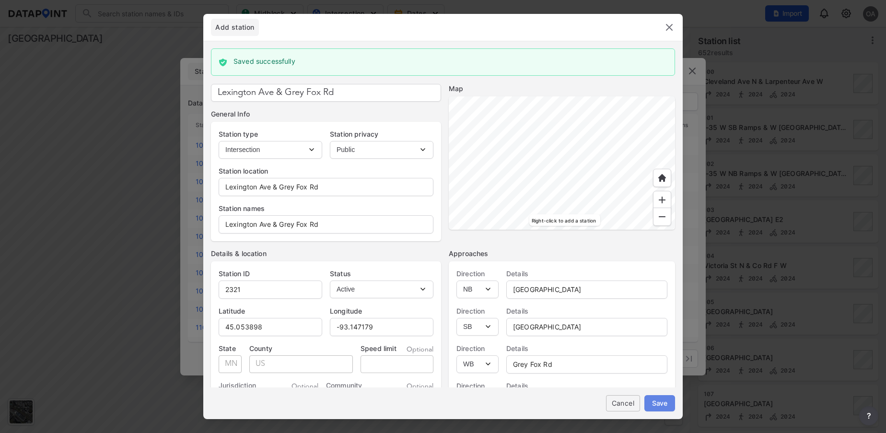
click at [661, 405] on span "Save" at bounding box center [659, 403] width 15 height 10
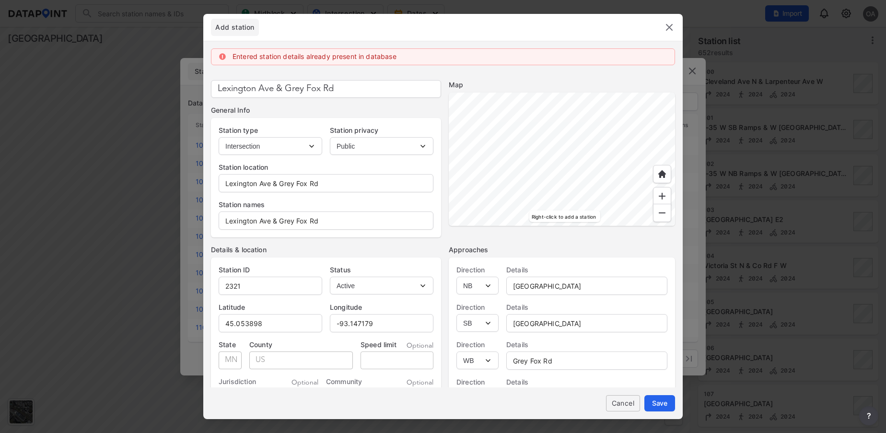
click at [667, 27] on img at bounding box center [669, 28] width 12 height 12
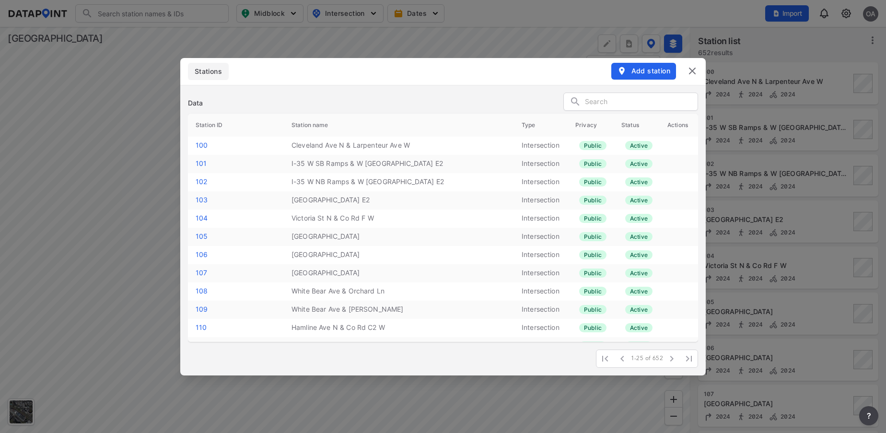
click at [692, 74] on img at bounding box center [692, 71] width 12 height 12
